Goal: Task Accomplishment & Management: Manage account settings

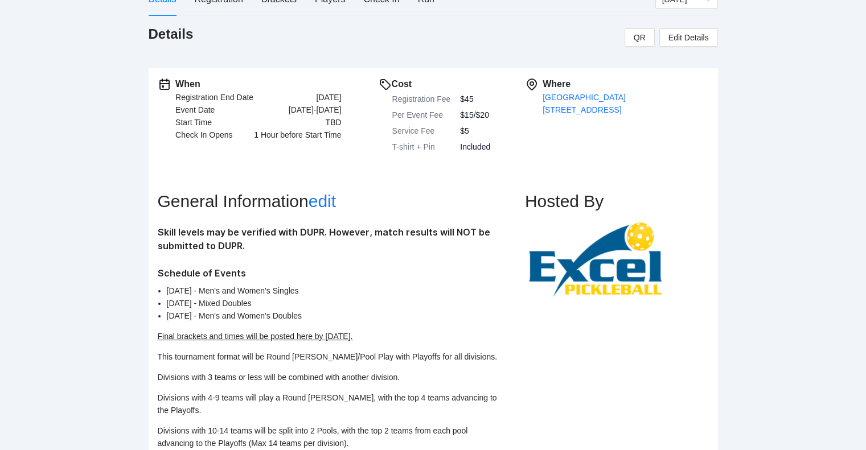
scroll to position [157, 0]
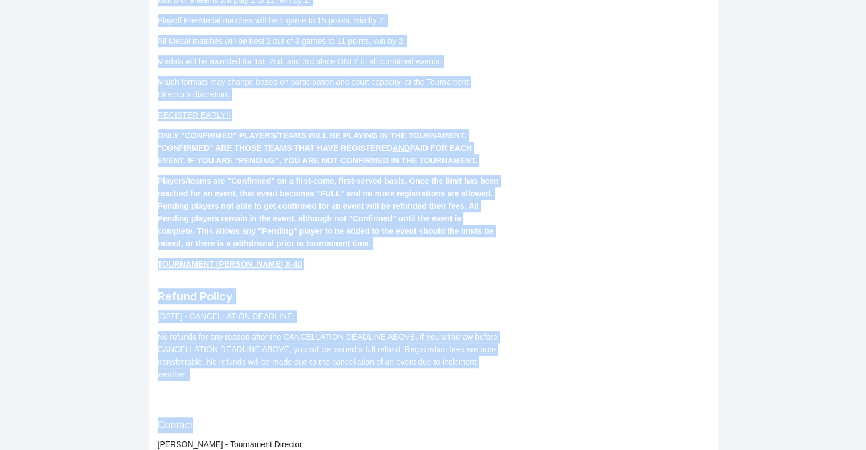
scroll to position [665, 0]
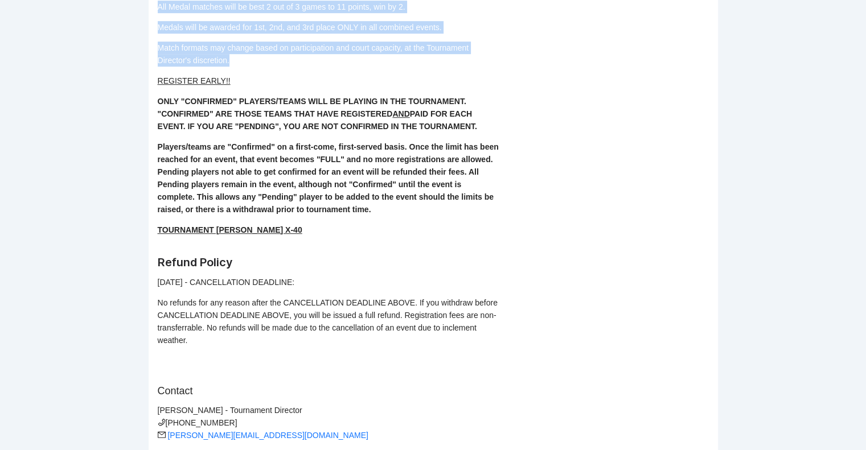
drag, startPoint x: 155, startPoint y: 229, endPoint x: 283, endPoint y: 50, distance: 220.1
click at [283, 50] on div "When Registration End Date [DATE] Event Date [DATE]-[DATE] Start Time TBD Check…" at bounding box center [433, 11] width 569 height 906
copy div "Skill levels may be verified with DUPR. However, match results will NOT be subm…"
drag, startPoint x: 301, startPoint y: 216, endPoint x: 151, endPoint y: 64, distance: 214.2
click at [151, 64] on div "When Registration End Date [DATE] Event Date [DATE]-[DATE] Start Time TBD Check…" at bounding box center [433, 11] width 569 height 906
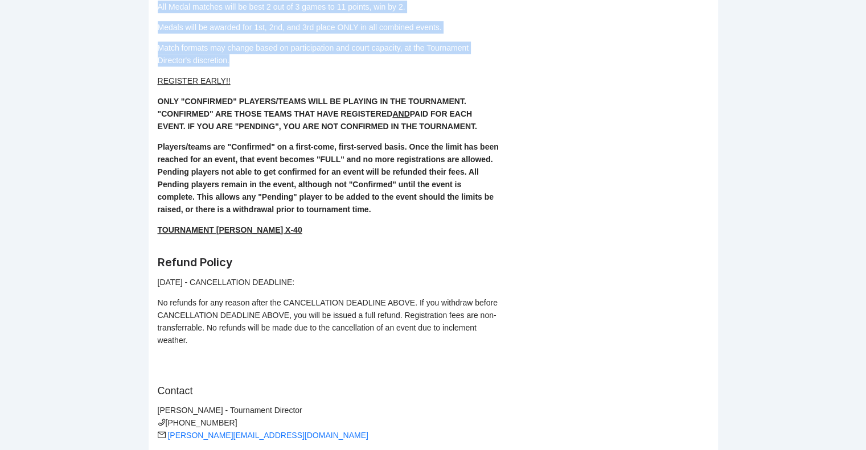
copy div "REGISTER EARLY!! ONLY "CONFIRMED" PLAYERS/TEAMS WILL BE PLAYING IN THE TOURNAME…"
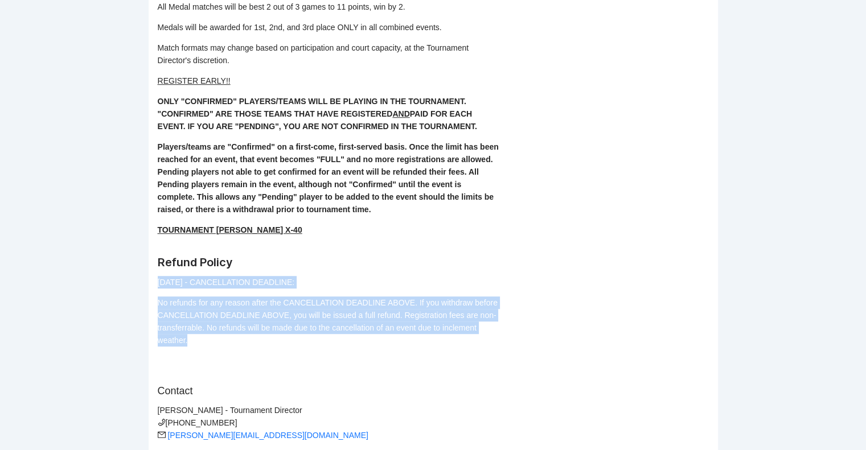
drag, startPoint x: 209, startPoint y: 333, endPoint x: 155, endPoint y: 272, distance: 81.5
click at [155, 272] on div "When Registration End Date [DATE] Event Date [DATE]-[DATE] Start Time TBD Check…" at bounding box center [433, 11] width 569 height 906
copy div "[DATE] - CANCELLATION DEADLINE: No refunds for any reason after the CANCELLATIO…"
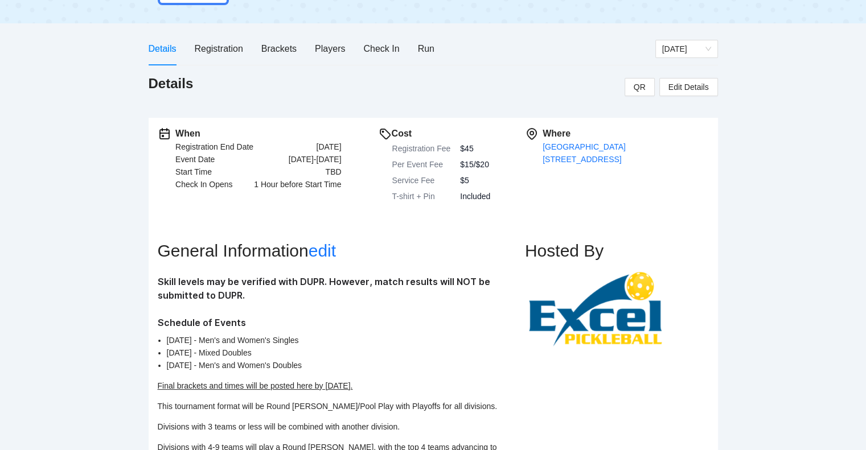
scroll to position [0, 0]
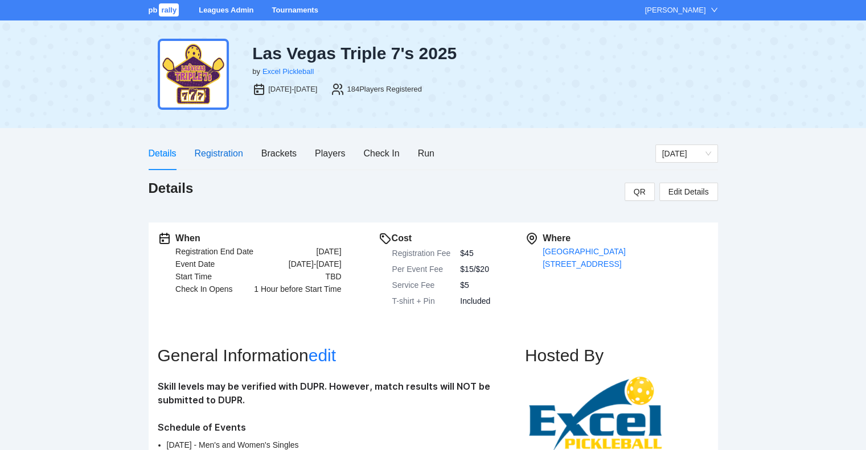
click at [212, 154] on div "Registration" at bounding box center [218, 153] width 48 height 14
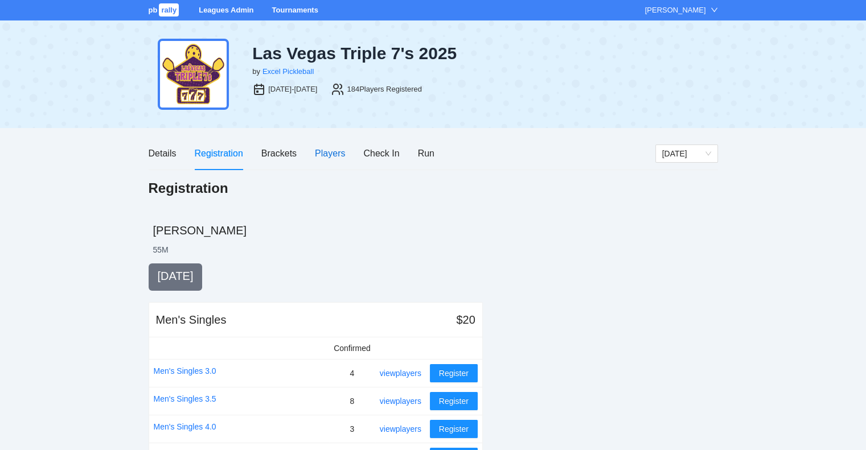
click at [330, 150] on div "Players" at bounding box center [330, 153] width 30 height 14
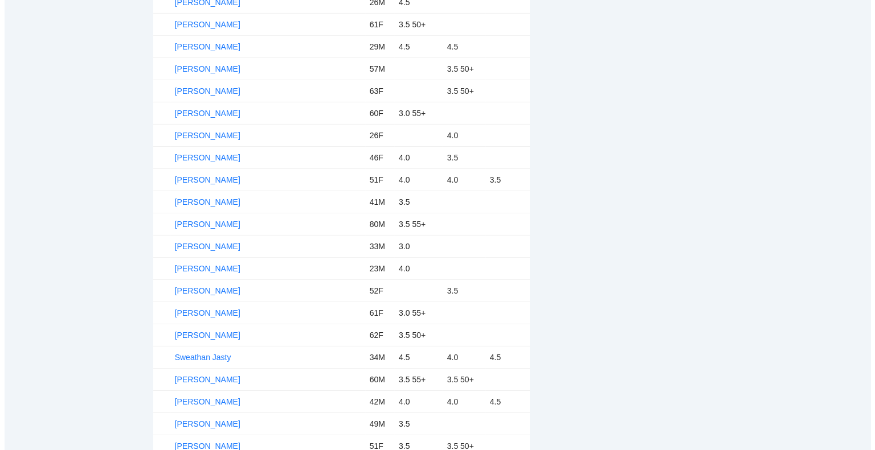
scroll to position [3859, 0]
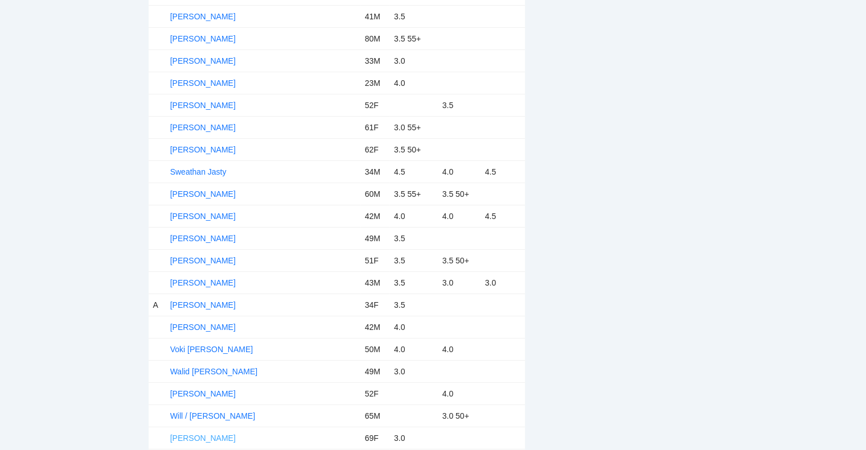
click at [211, 434] on link "Wyonne Balfe" at bounding box center [202, 438] width 65 height 9
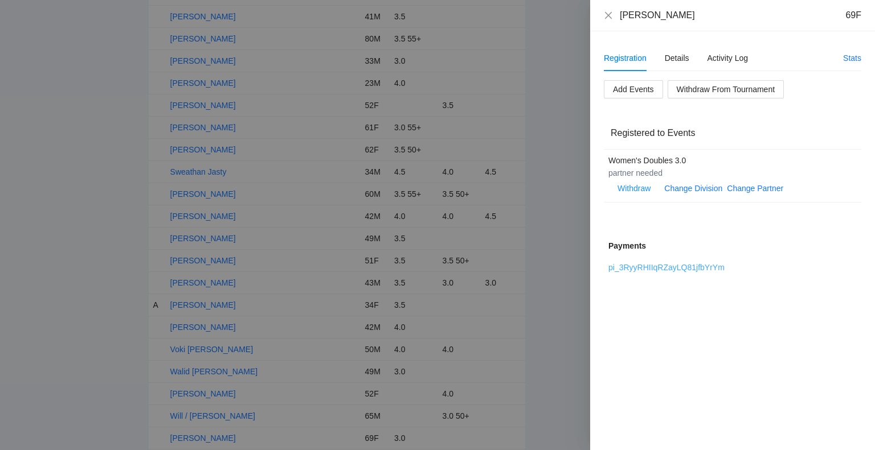
click at [660, 265] on link "pi_3RyyRHIIqRZayLQ81jfbYrYm" at bounding box center [666, 267] width 116 height 9
click at [704, 91] on span "Withdraw From Tournament" at bounding box center [725, 89] width 98 height 13
click at [744, 54] on span "OK" at bounding box center [745, 53] width 11 height 13
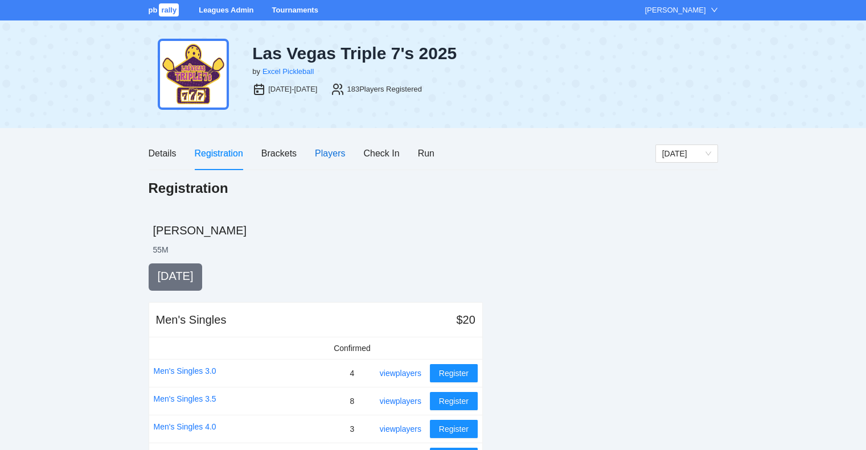
click at [333, 153] on div "Players" at bounding box center [330, 153] width 30 height 14
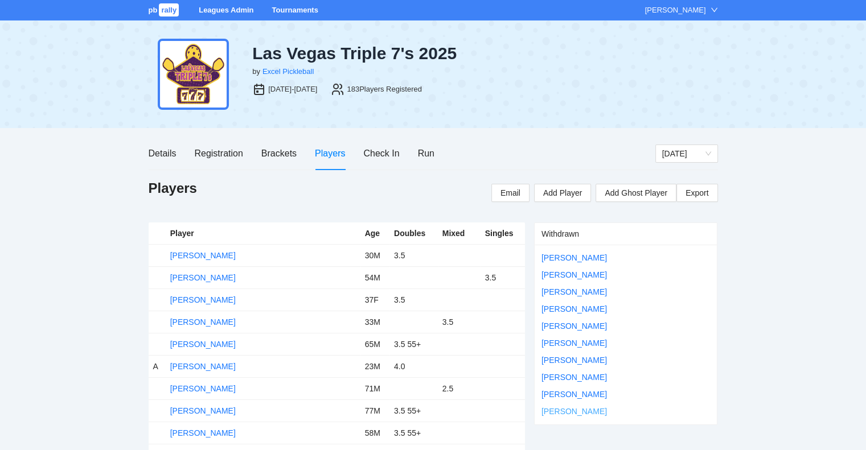
click at [567, 408] on link "Wyonne Balfe" at bounding box center [573, 411] width 65 height 9
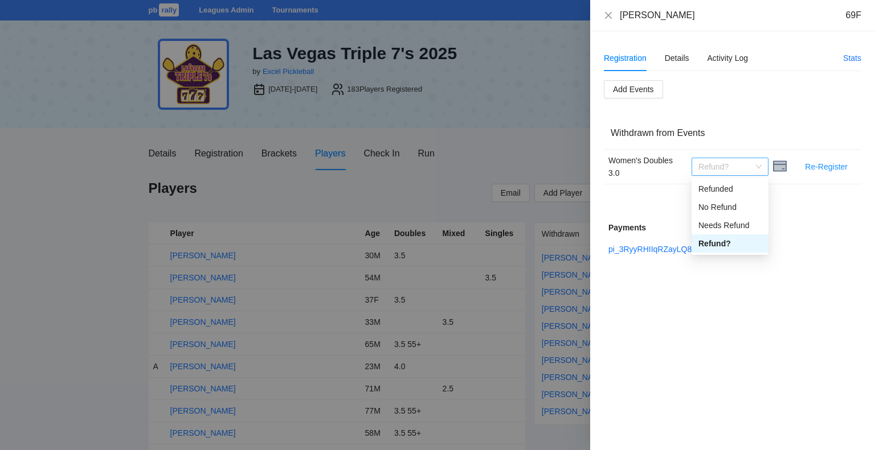
click at [756, 167] on span "Refund?" at bounding box center [729, 166] width 63 height 17
click at [715, 185] on div "Refunded" at bounding box center [729, 189] width 63 height 13
click at [606, 12] on icon "close" at bounding box center [608, 15] width 9 height 9
